Goal: Communication & Community: Participate in discussion

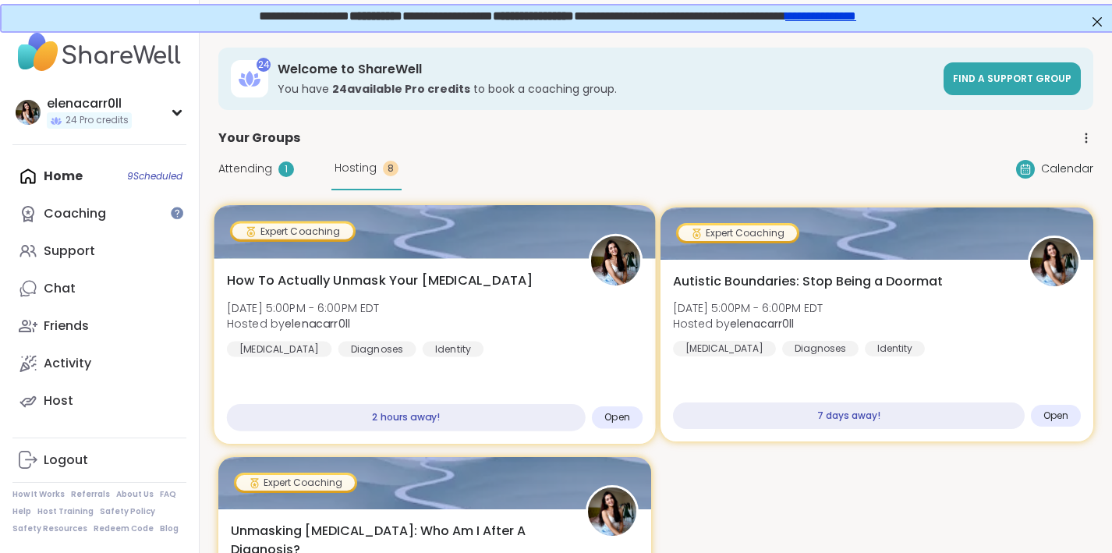
click at [380, 282] on span "How To Actually Unmask Your [MEDICAL_DATA]" at bounding box center [380, 280] width 306 height 19
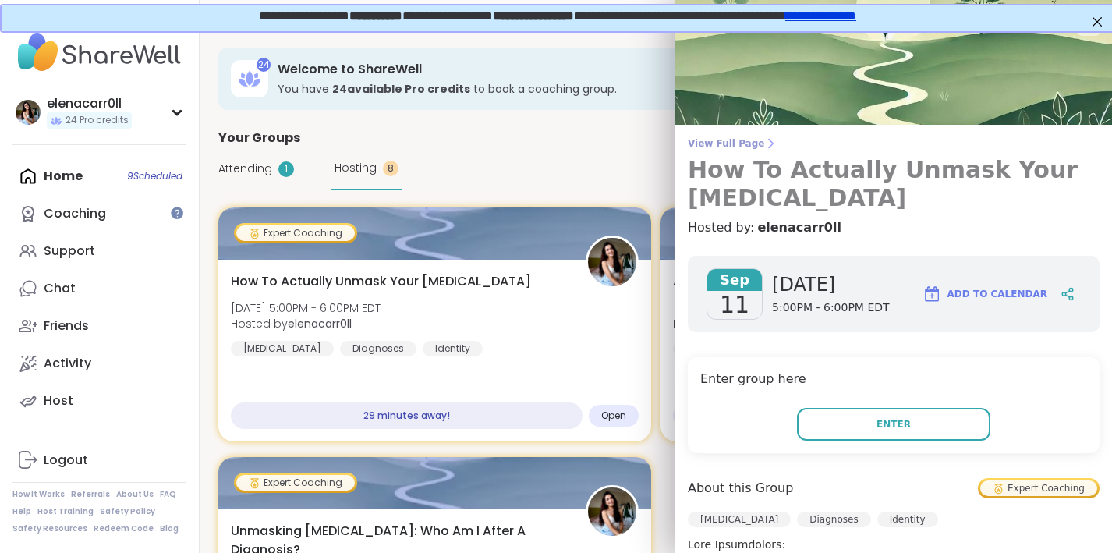
click at [744, 140] on span "View Full Page" at bounding box center [894, 143] width 412 height 12
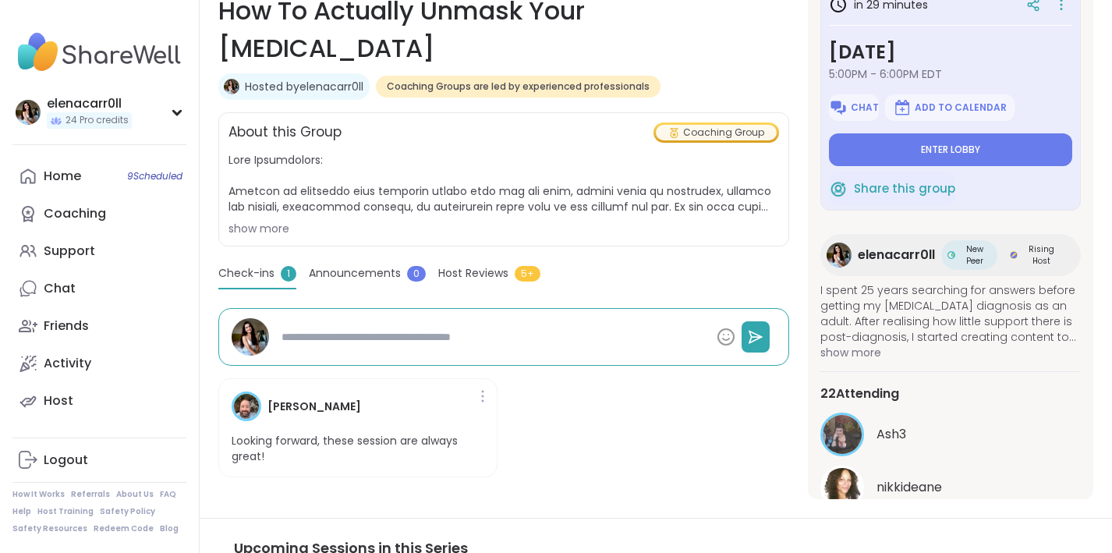
scroll to position [114, 0]
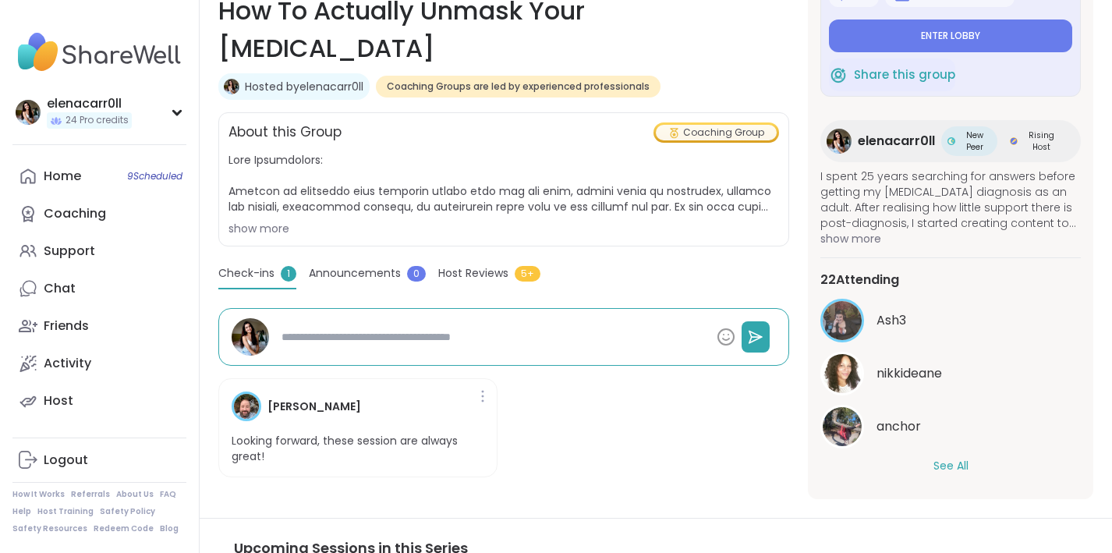
click at [950, 463] on button "See All" at bounding box center [950, 466] width 35 height 16
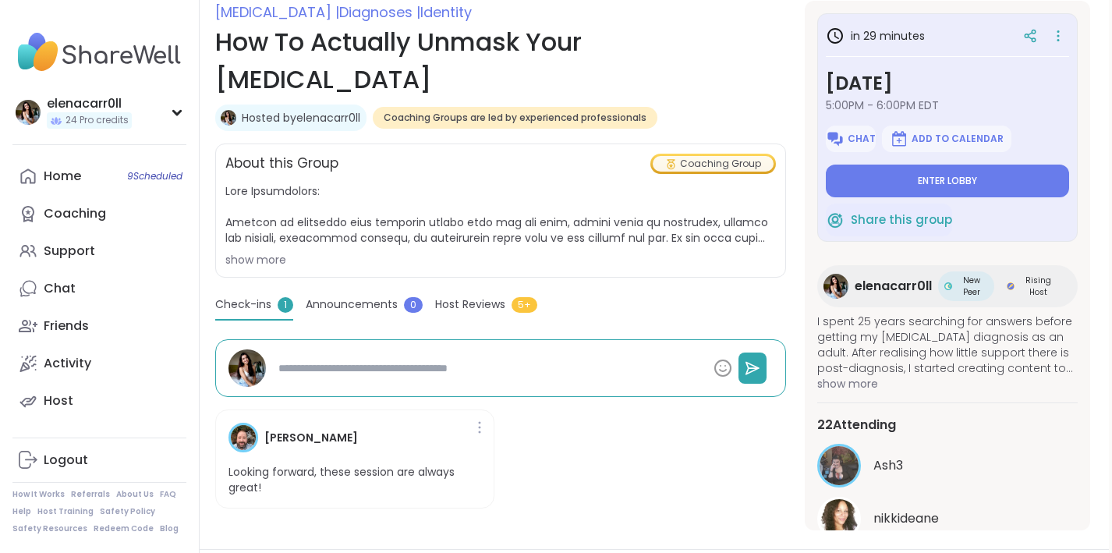
scroll to position [257, 3]
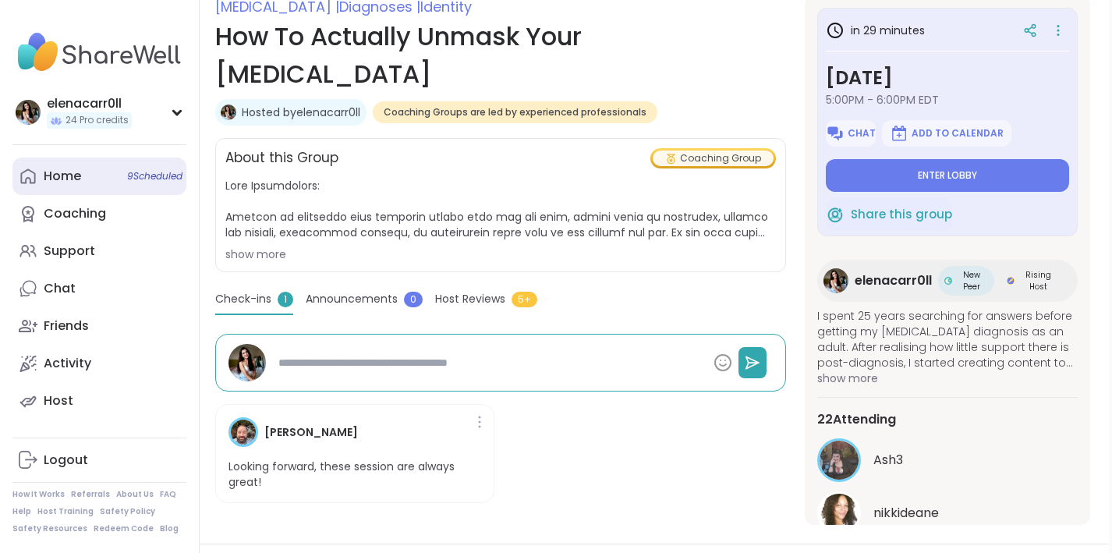
click at [87, 185] on link "Home 9 Scheduled" at bounding box center [99, 175] width 174 height 37
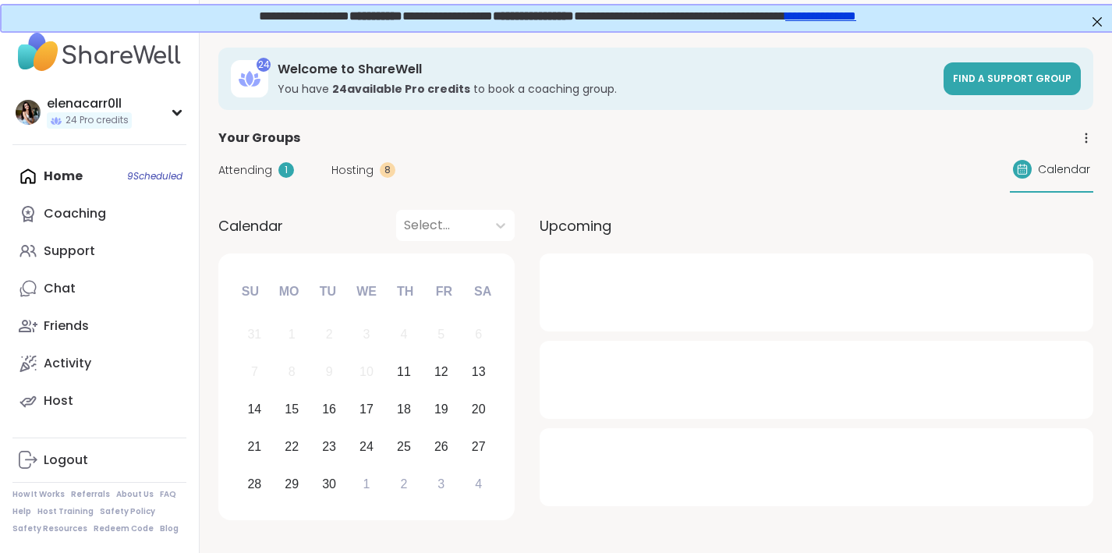
click at [265, 172] on span "Attending" at bounding box center [245, 170] width 54 height 16
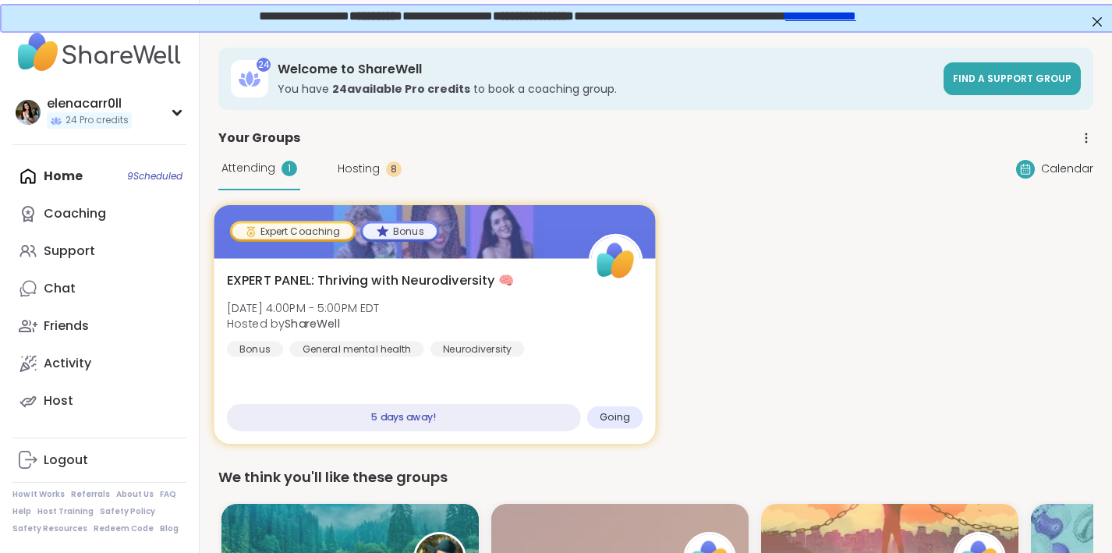
click at [464, 285] on span "EXPERT PANEL: Thriving with Neurodiversity 🧠" at bounding box center [370, 280] width 287 height 19
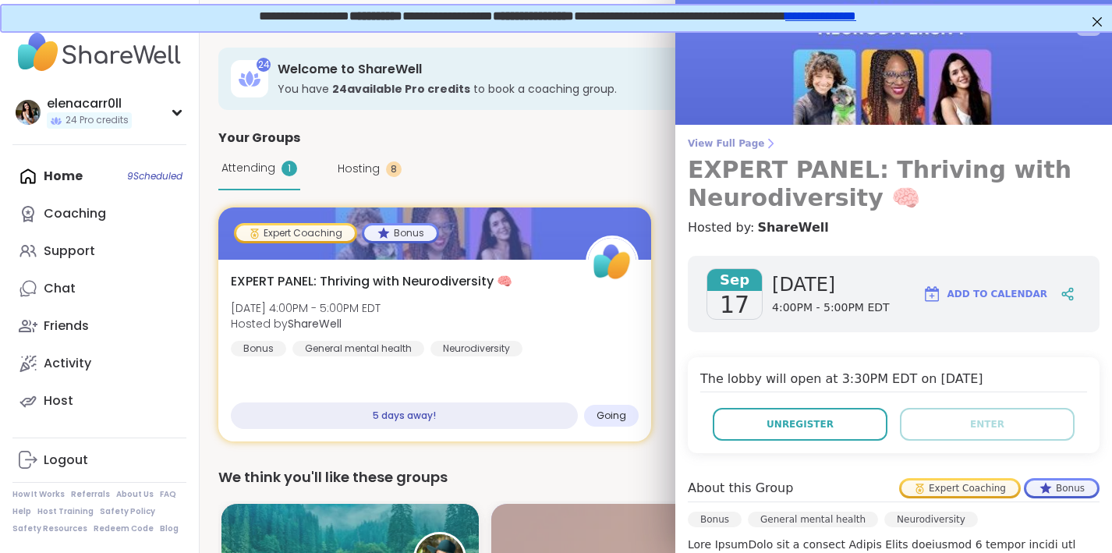
click at [742, 146] on span "View Full Page" at bounding box center [894, 143] width 412 height 12
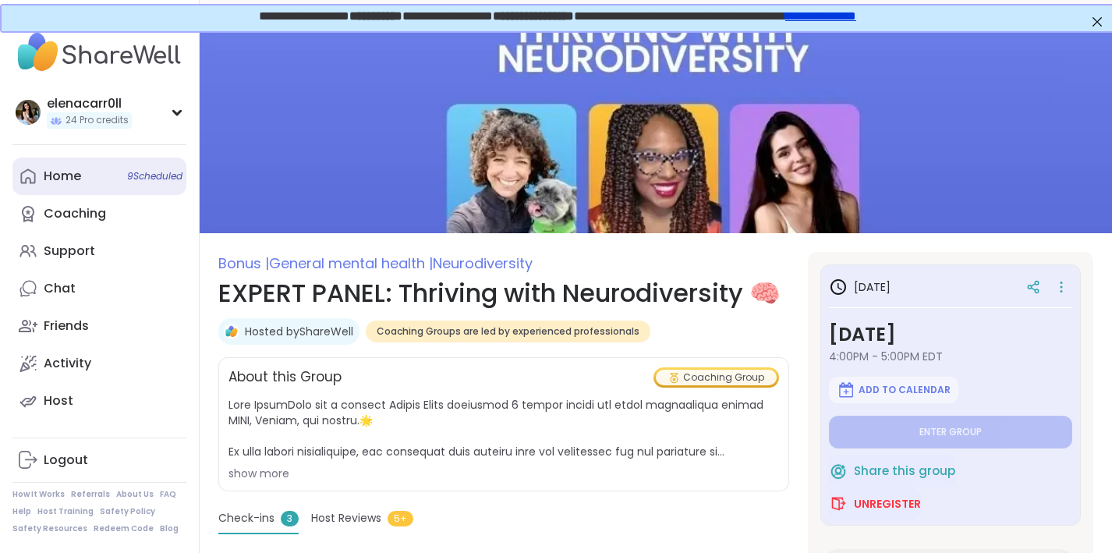
click at [94, 180] on link "Home 9 Scheduled" at bounding box center [99, 175] width 174 height 37
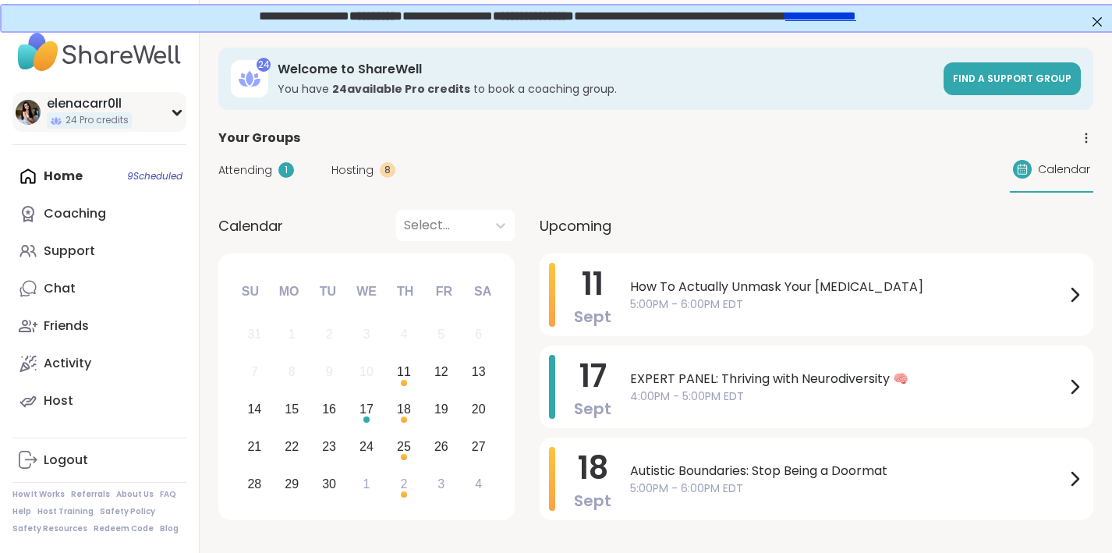
click at [147, 98] on div "elenacarr0ll 24 Pro credits" at bounding box center [99, 112] width 174 height 40
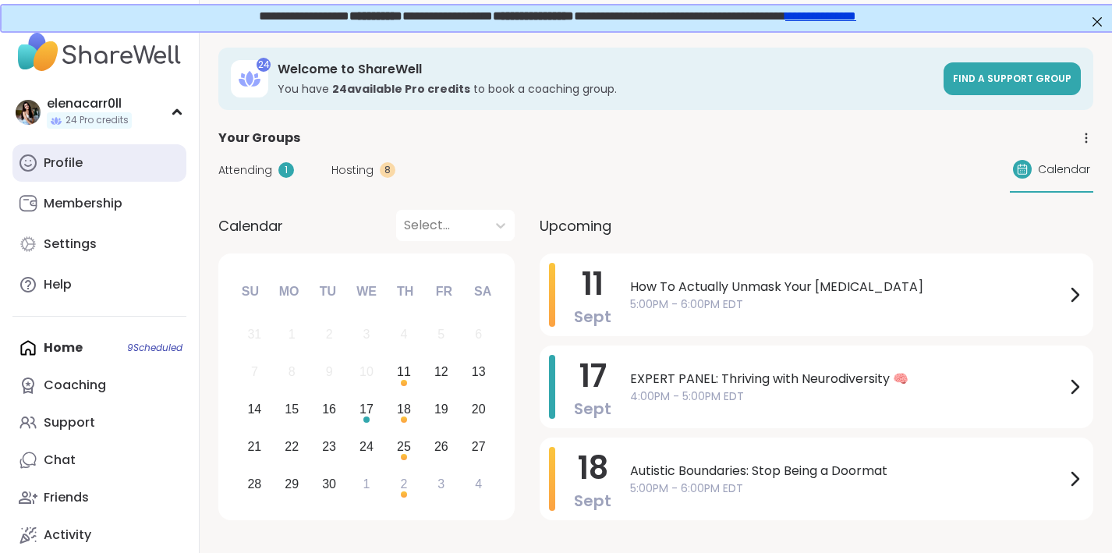
click at [119, 163] on link "Profile" at bounding box center [99, 162] width 174 height 37
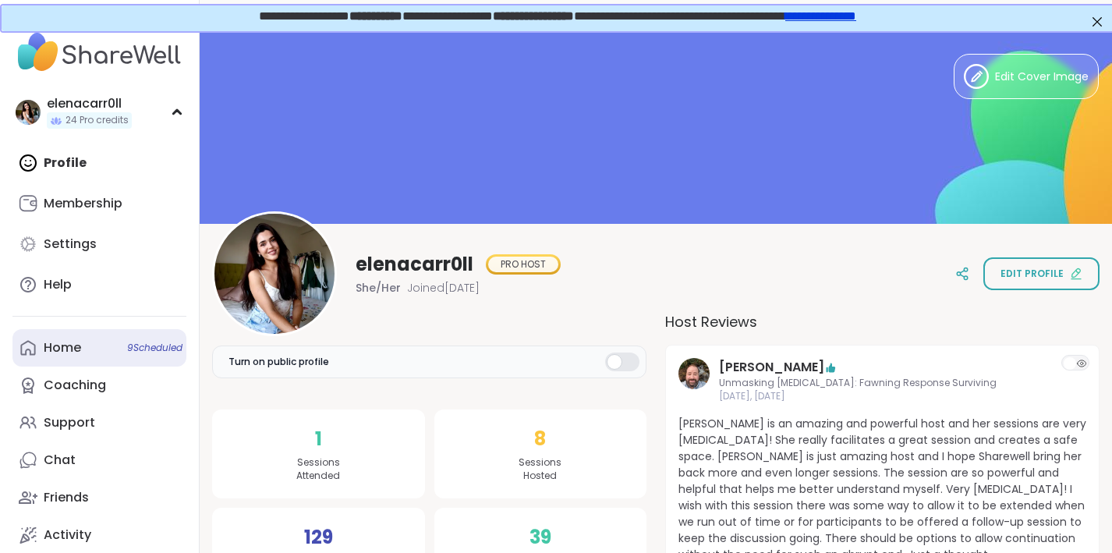
click at [107, 346] on link "Home 9 Scheduled" at bounding box center [99, 347] width 174 height 37
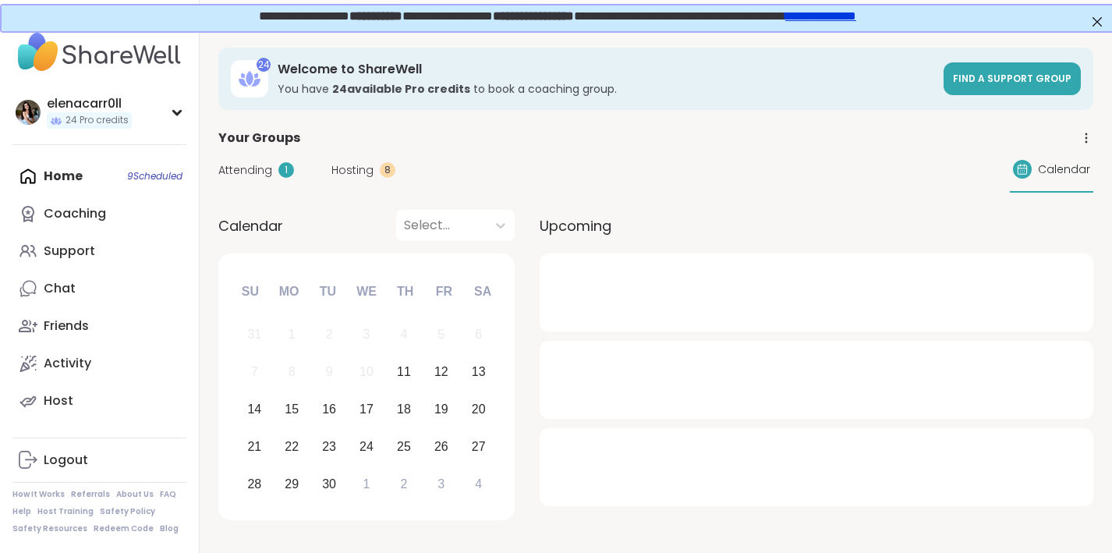
click at [359, 174] on span "Hosting" at bounding box center [352, 170] width 42 height 16
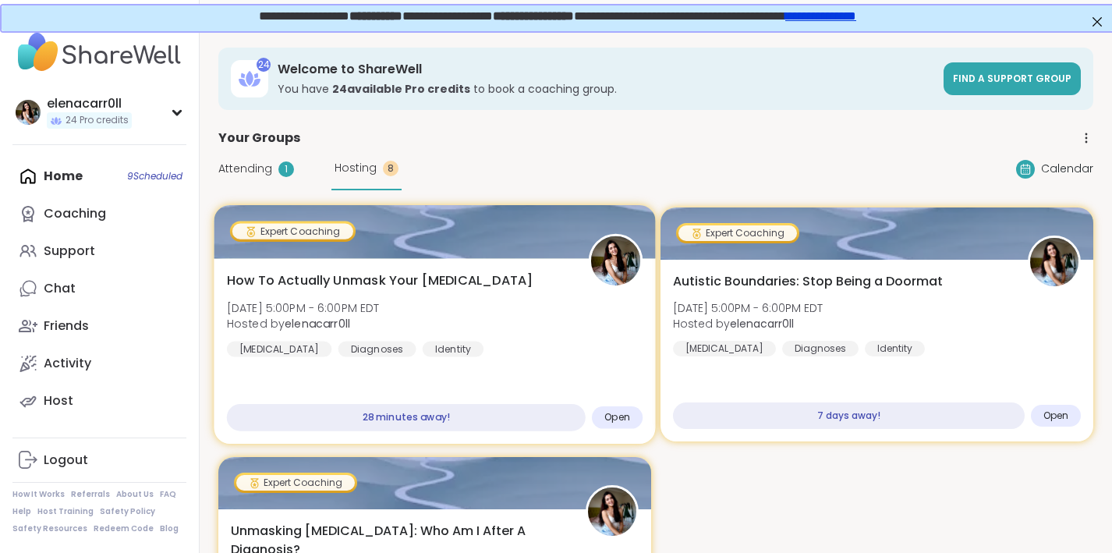
click at [556, 299] on div "How To Actually Unmask Your [MEDICAL_DATA] [DATE] 5:00PM - 6:00PM EDT Hosted by…" at bounding box center [435, 314] width 416 height 86
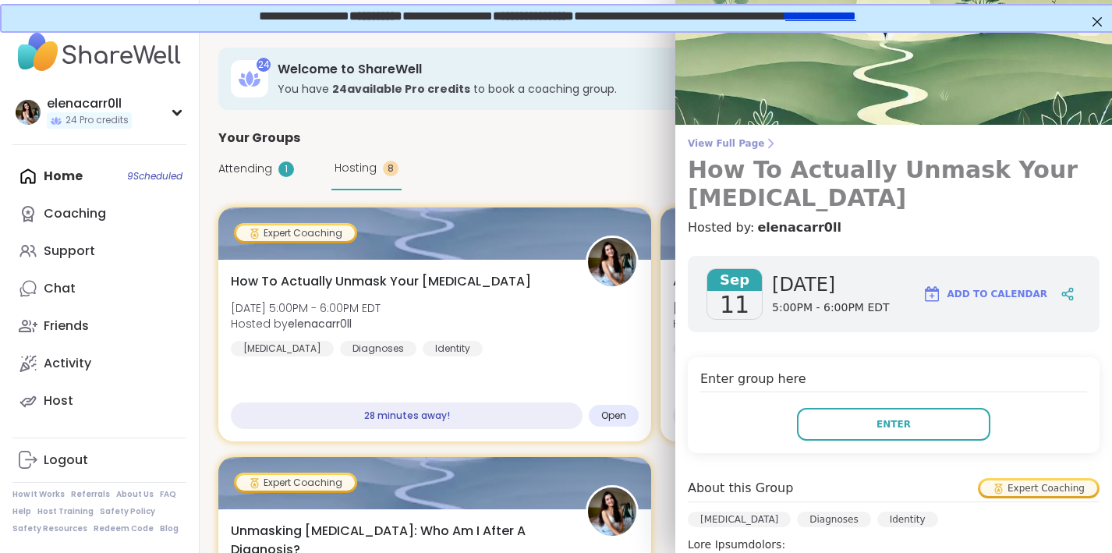
click at [720, 142] on span "View Full Page" at bounding box center [894, 143] width 412 height 12
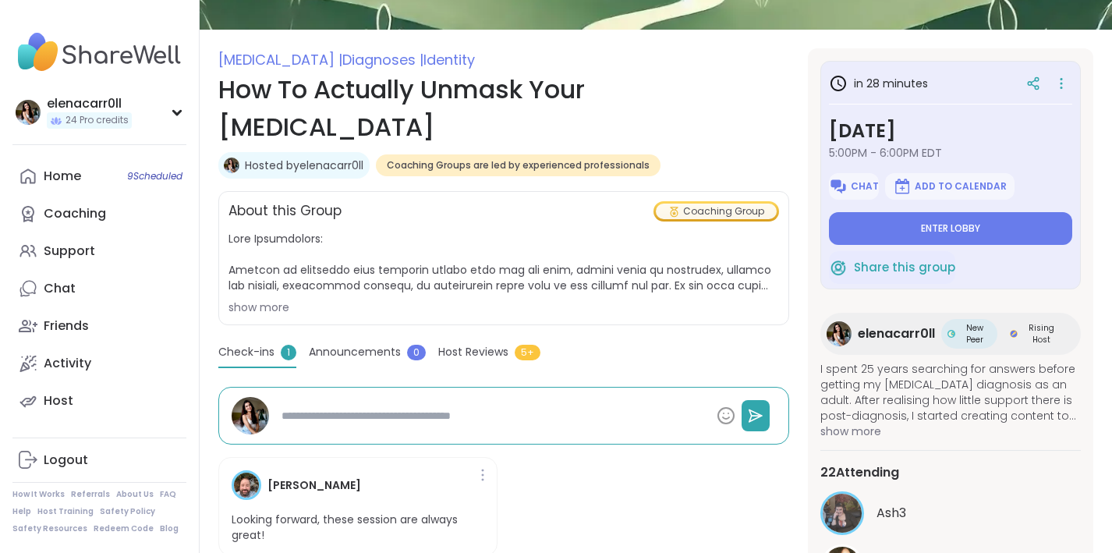
scroll to position [230, 0]
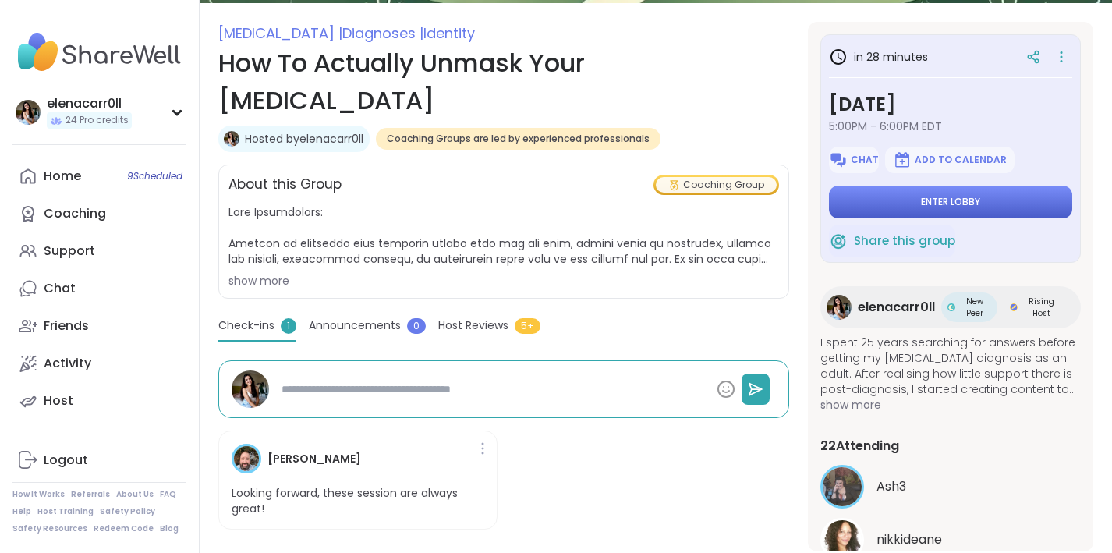
click at [879, 207] on button "Enter lobby" at bounding box center [950, 202] width 243 height 33
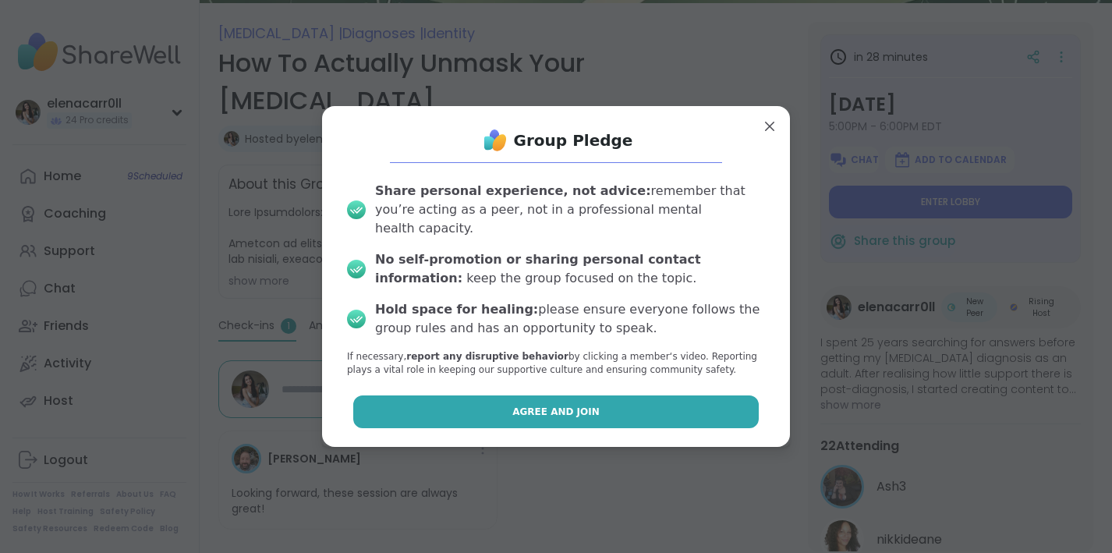
click at [596, 403] on button "Agree and Join" at bounding box center [556, 411] width 406 height 33
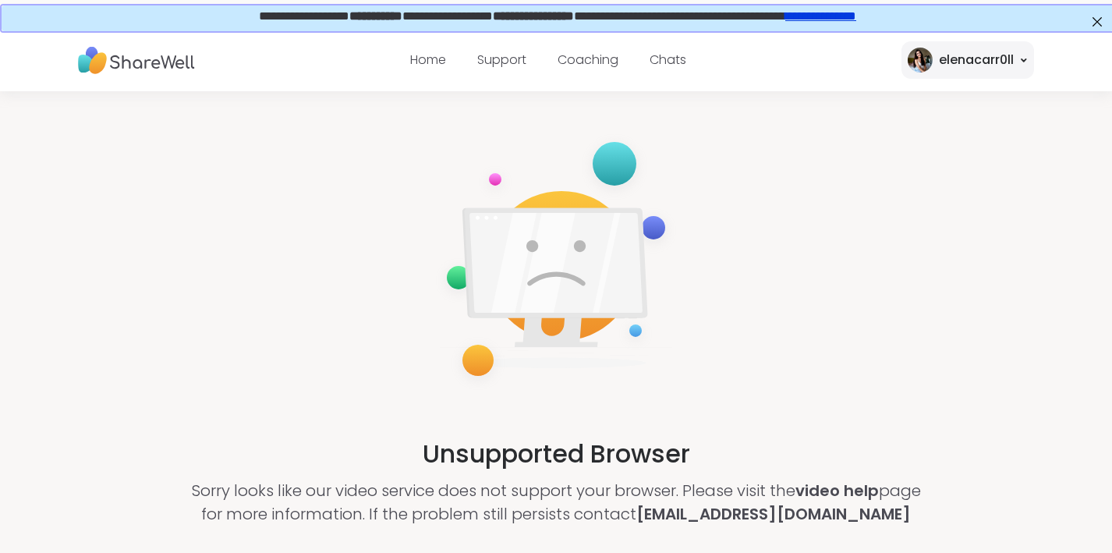
click at [157, 58] on img at bounding box center [136, 60] width 117 height 43
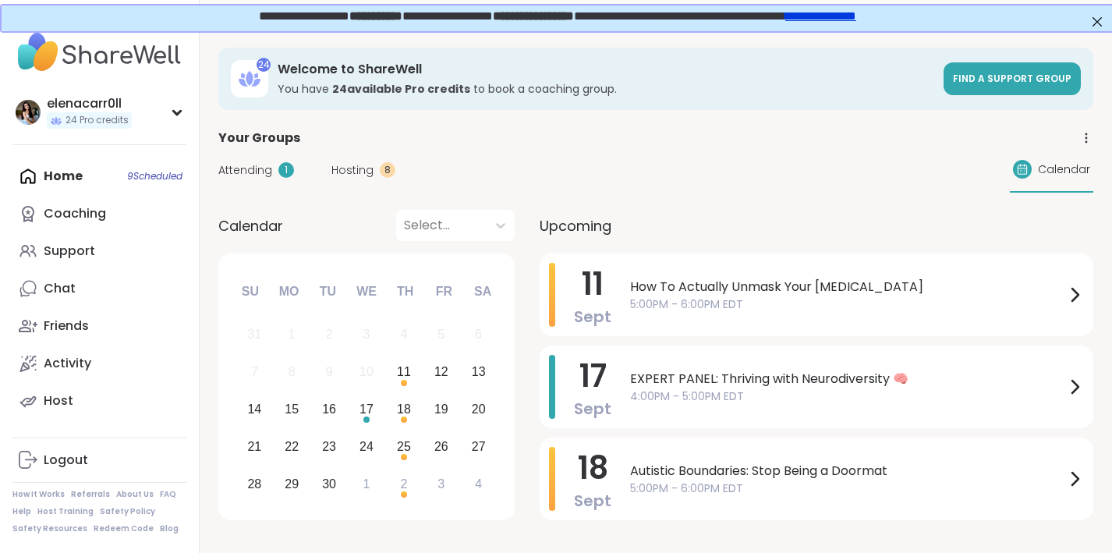
click at [331, 169] on span "Hosting" at bounding box center [352, 170] width 42 height 16
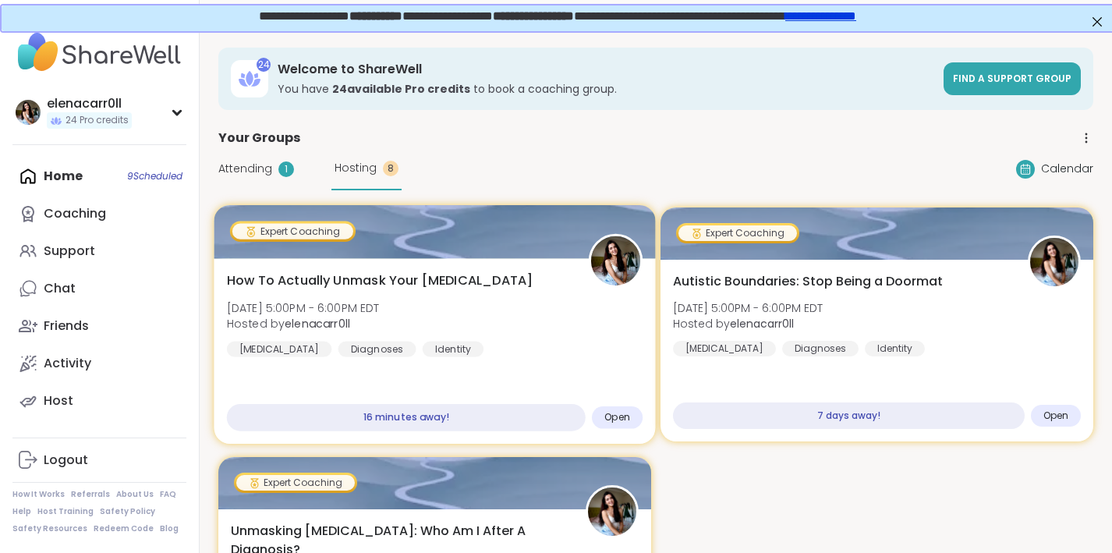
click at [391, 297] on div "How To Actually Unmask Your [MEDICAL_DATA] [DATE] 5:00PM - 6:00PM EDT Hosted by…" at bounding box center [435, 314] width 416 height 86
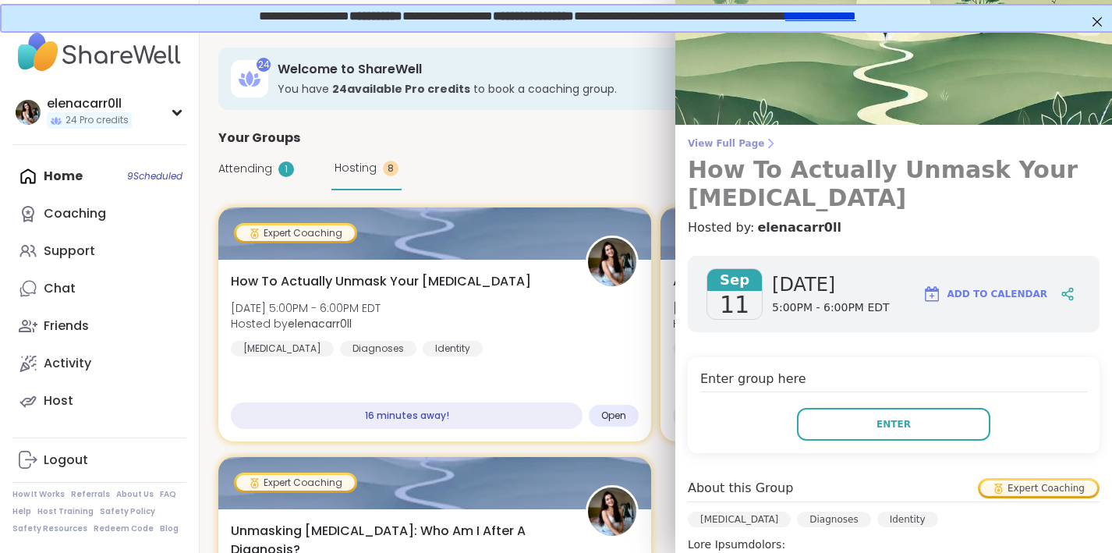
click at [795, 169] on h3 "How To Actually Unmask Your [MEDICAL_DATA]" at bounding box center [894, 184] width 412 height 56
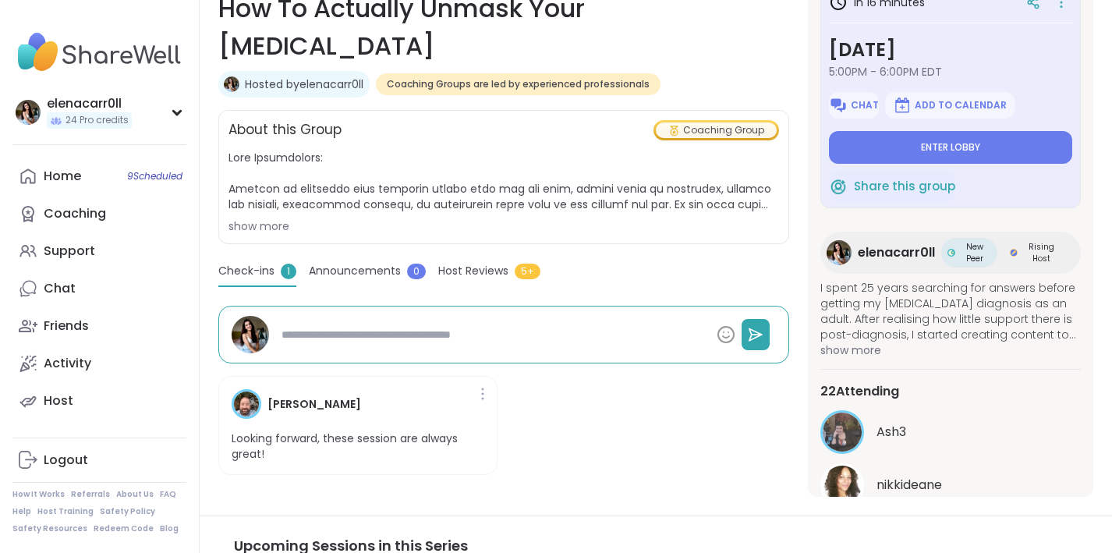
scroll to position [114, 0]
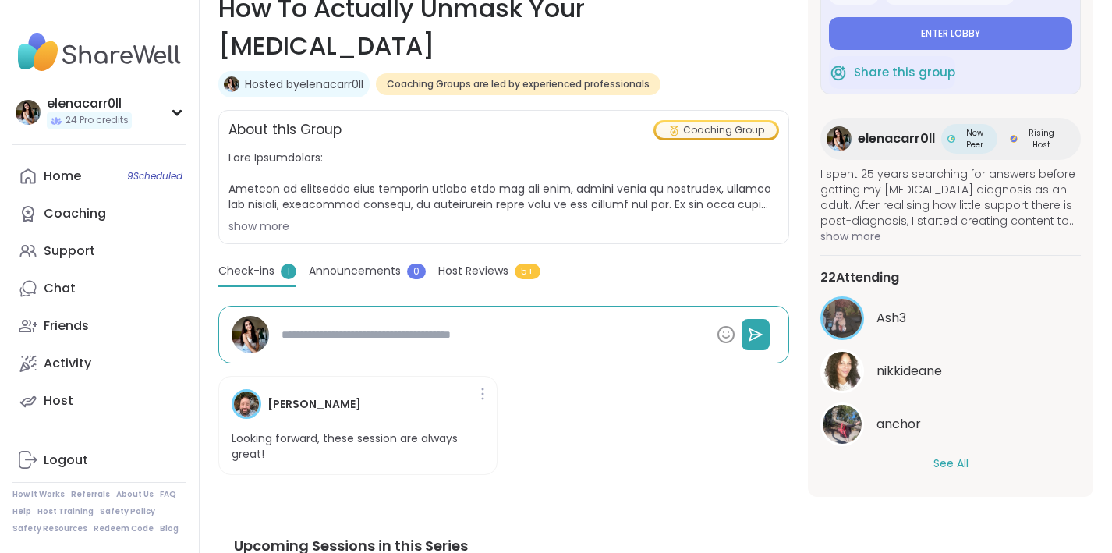
click at [950, 468] on button "See All" at bounding box center [950, 463] width 35 height 16
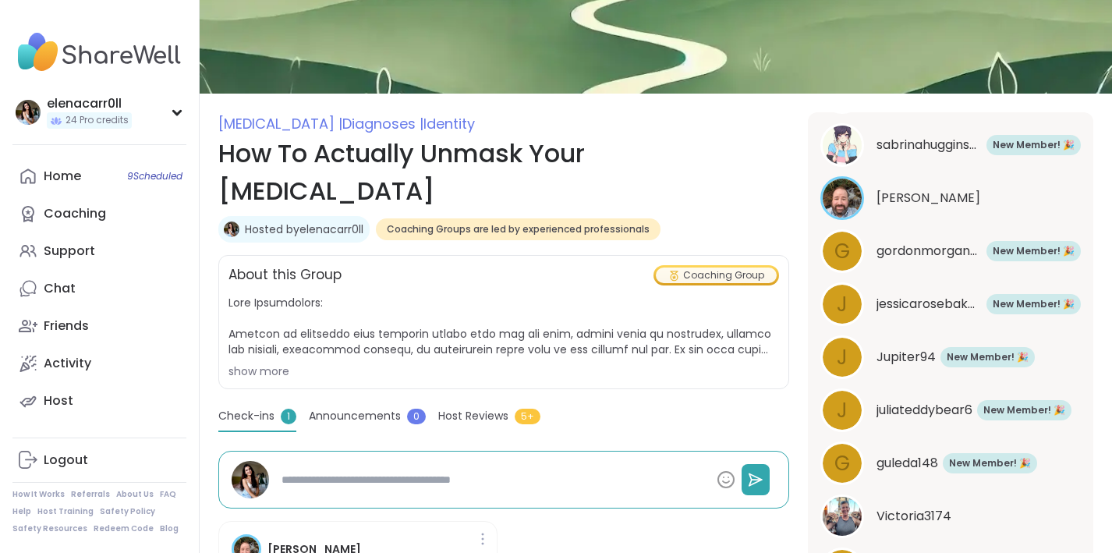
scroll to position [142, 0]
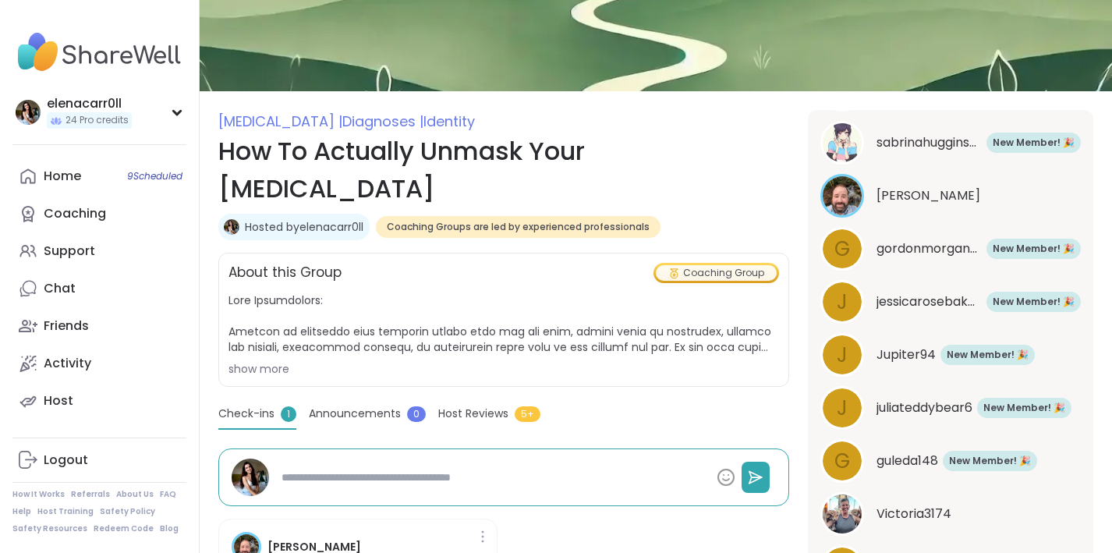
click at [487, 405] on span "Host Reviews" at bounding box center [473, 413] width 70 height 16
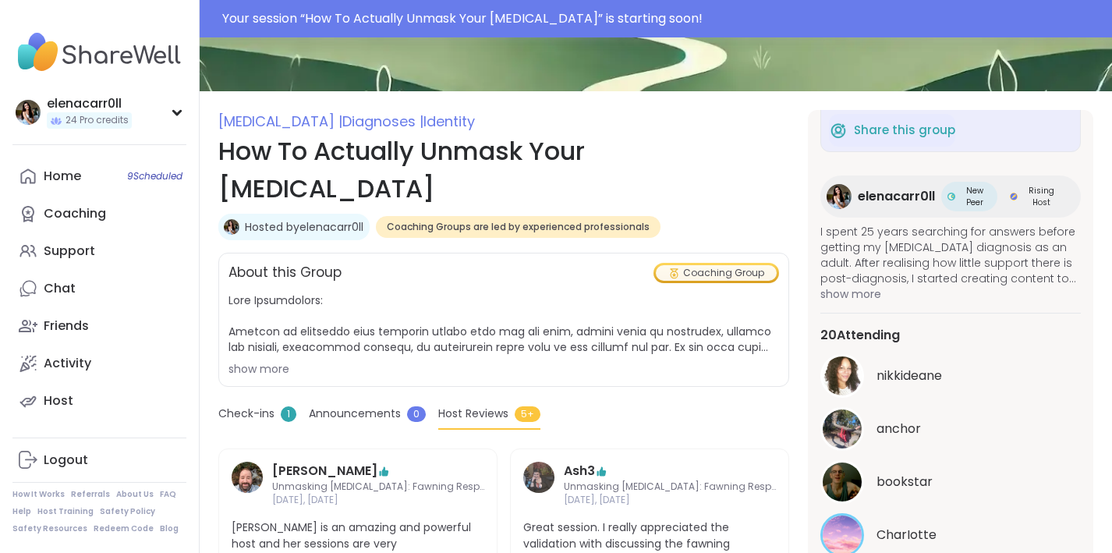
scroll to position [0, 0]
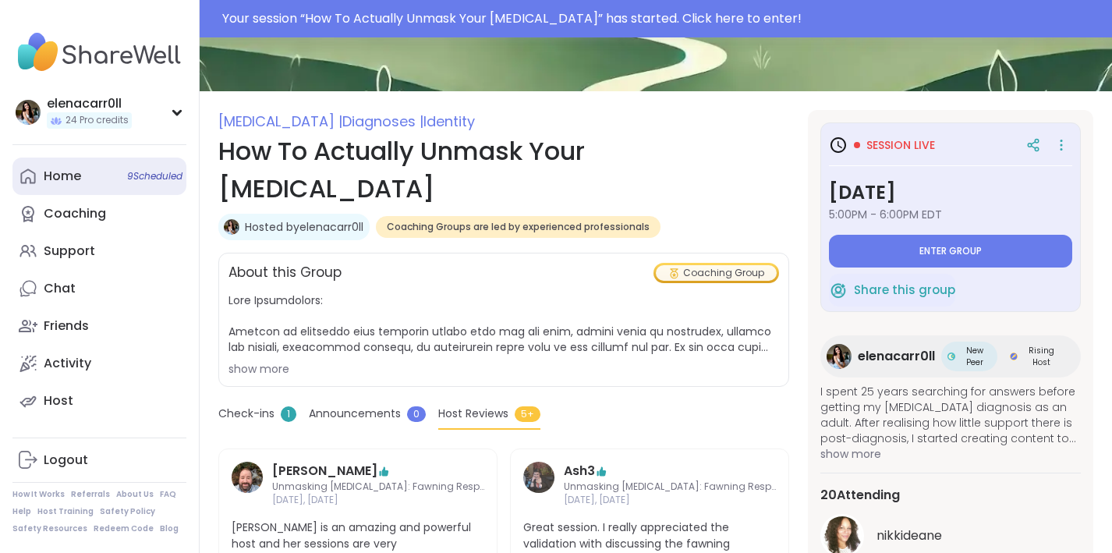
click at [62, 182] on div "Home 9 Scheduled" at bounding box center [62, 176] width 37 height 17
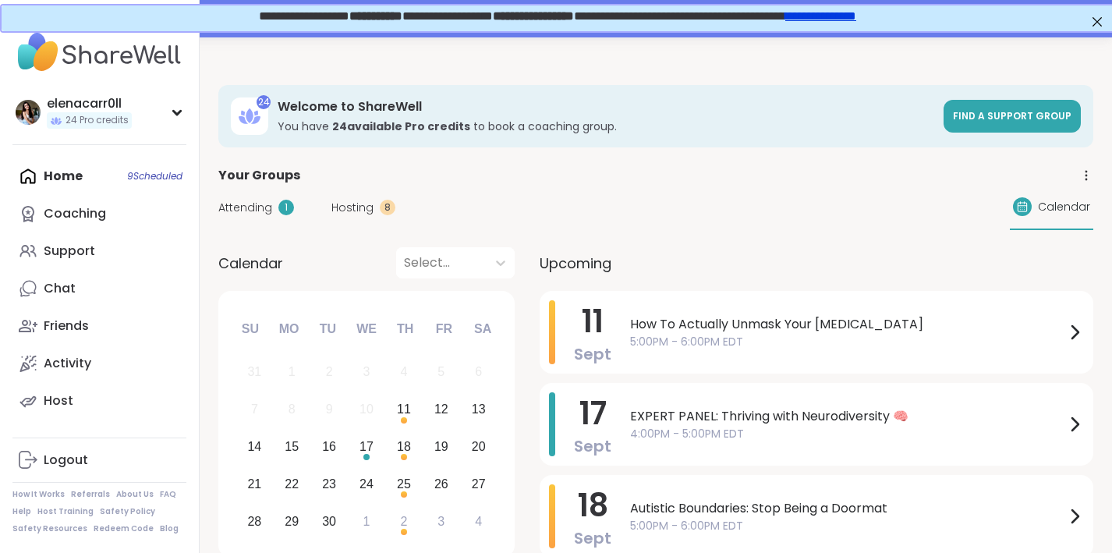
click at [250, 207] on span "Attending" at bounding box center [245, 208] width 54 height 16
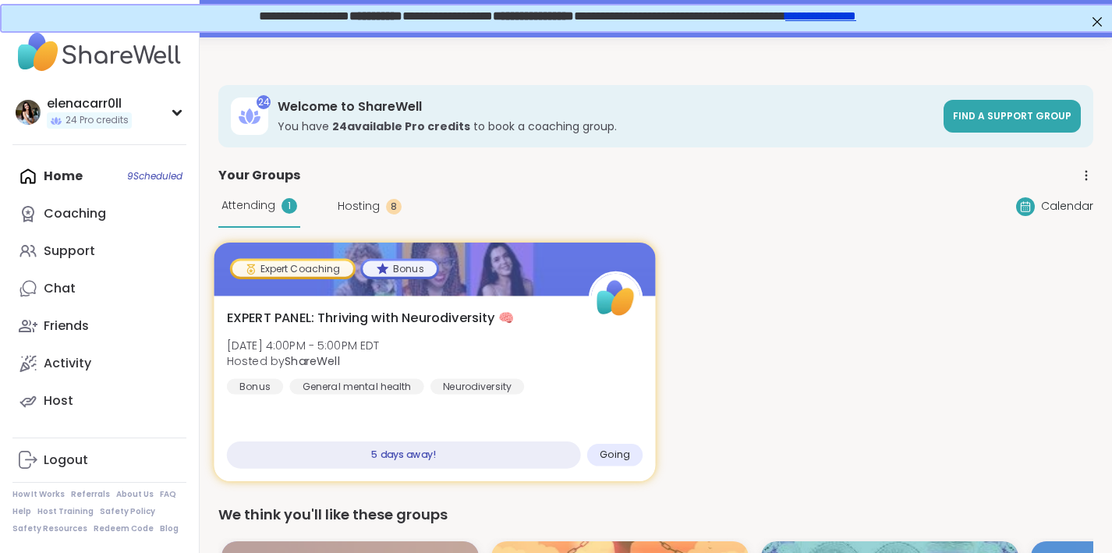
click at [447, 350] on div "EXPERT PANEL: Thriving with Neurodiversity 🧠 [DATE] 4:00PM - 5:00PM EDT Hosted …" at bounding box center [435, 352] width 416 height 86
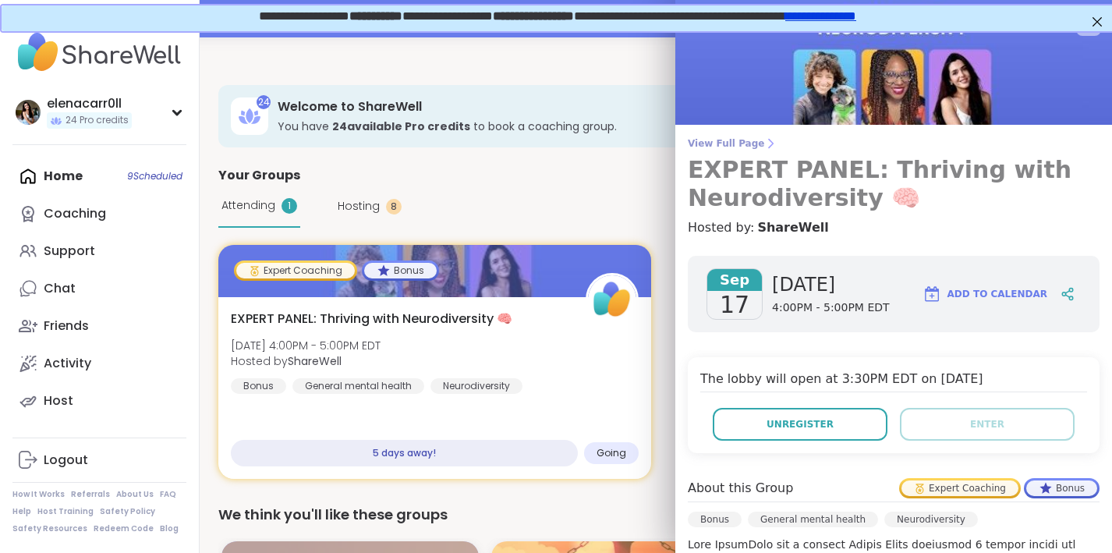
click at [719, 159] on h3 "EXPERT PANEL: Thriving with Neurodiversity 🧠" at bounding box center [894, 184] width 412 height 56
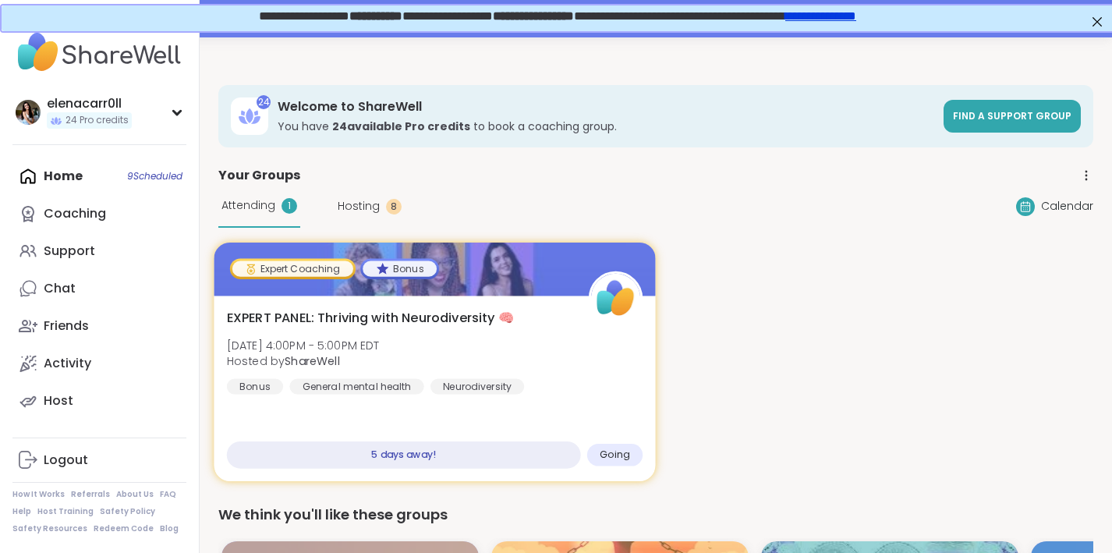
click at [354, 313] on span "EXPERT PANEL: Thriving with Neurodiversity 🧠" at bounding box center [370, 318] width 287 height 19
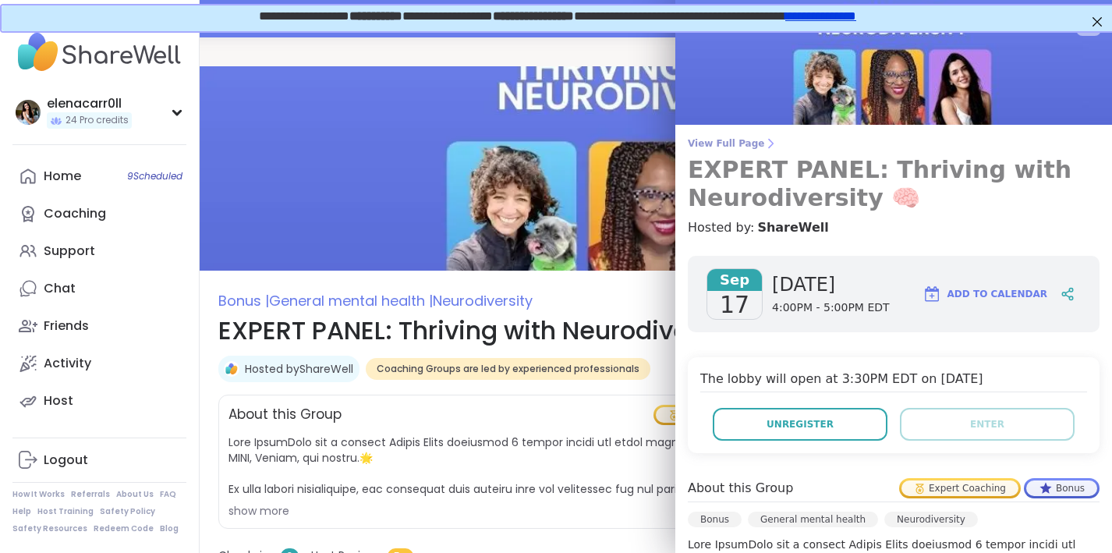
click at [733, 150] on link "View Full Page EXPERT PANEL: Thriving with Neurodiversity 🧠" at bounding box center [894, 174] width 412 height 75
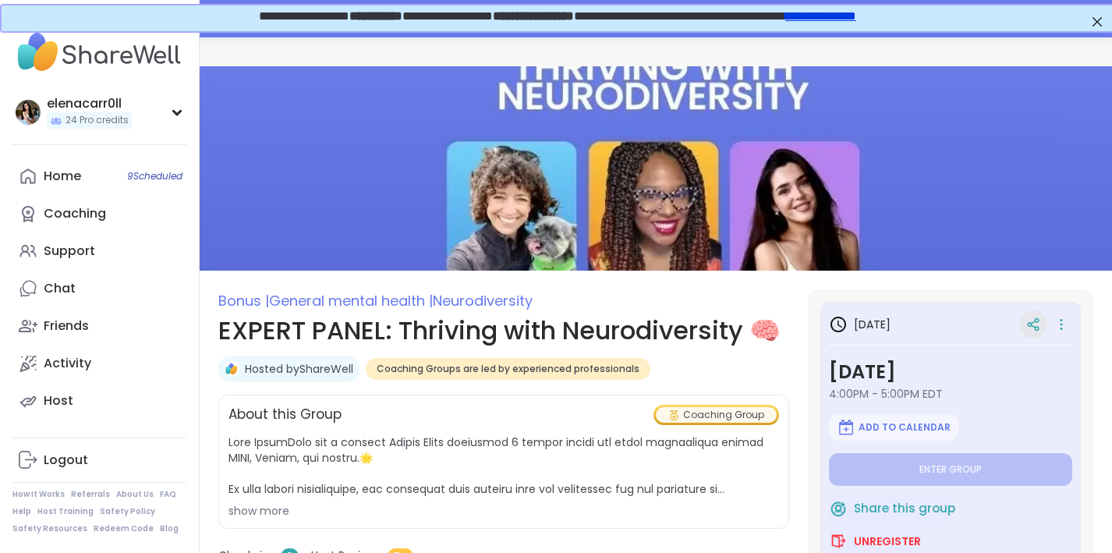
click at [1039, 324] on icon at bounding box center [1033, 324] width 14 height 14
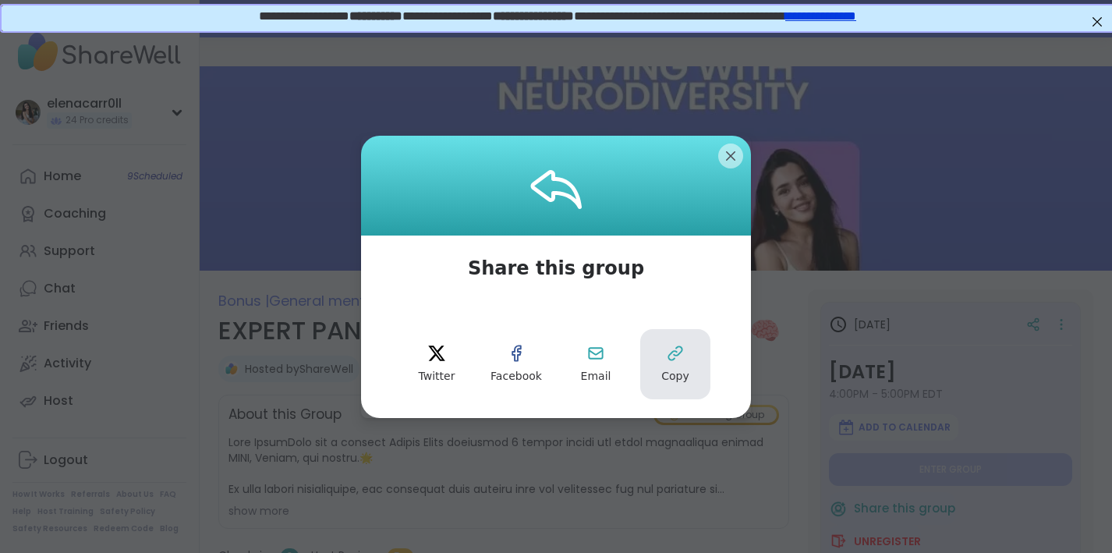
click at [649, 361] on button "Copy" at bounding box center [675, 364] width 70 height 70
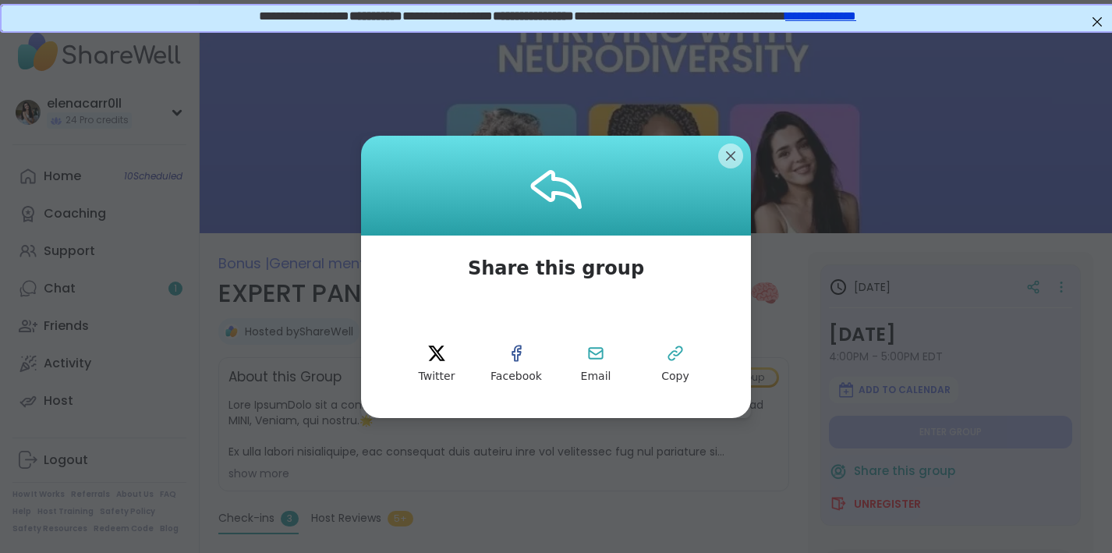
type textarea "*"
